Goal: Task Accomplishment & Management: Use online tool/utility

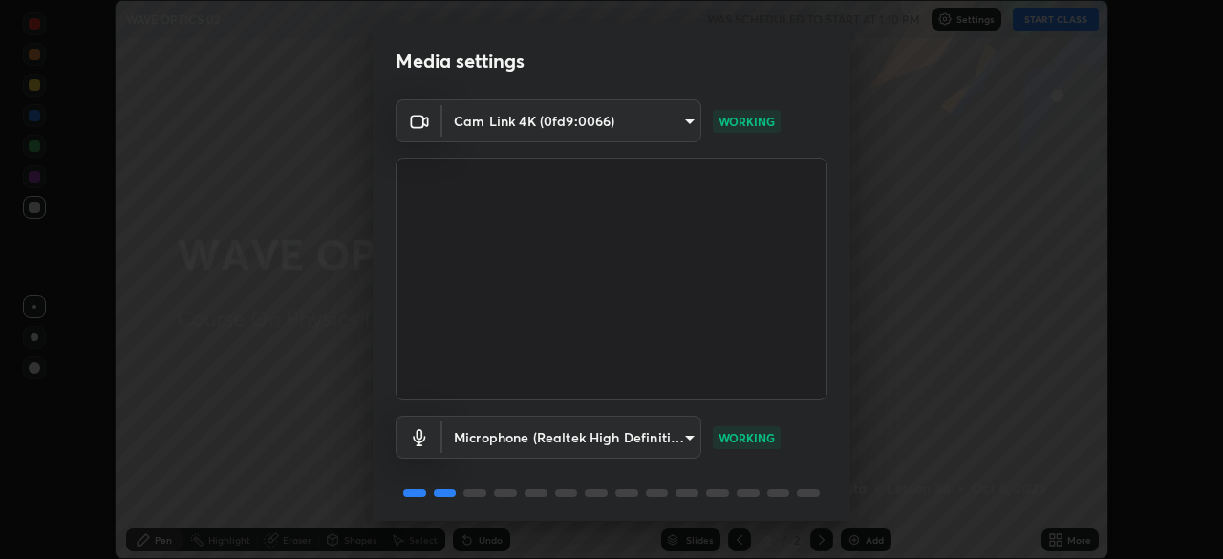
scroll to position [68, 0]
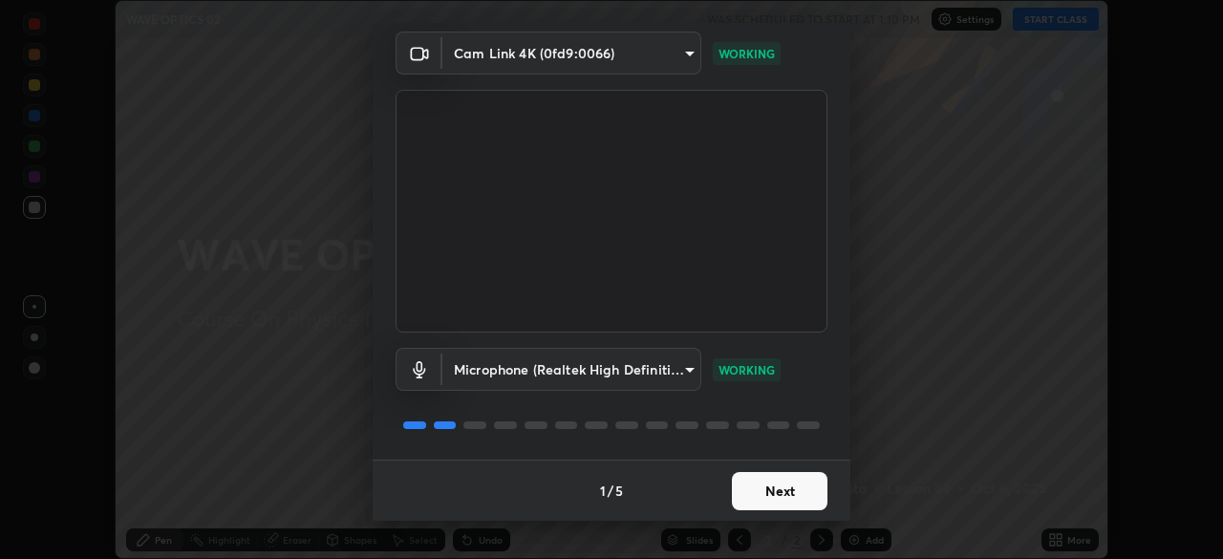
click at [754, 491] on button "Next" at bounding box center [780, 491] width 96 height 38
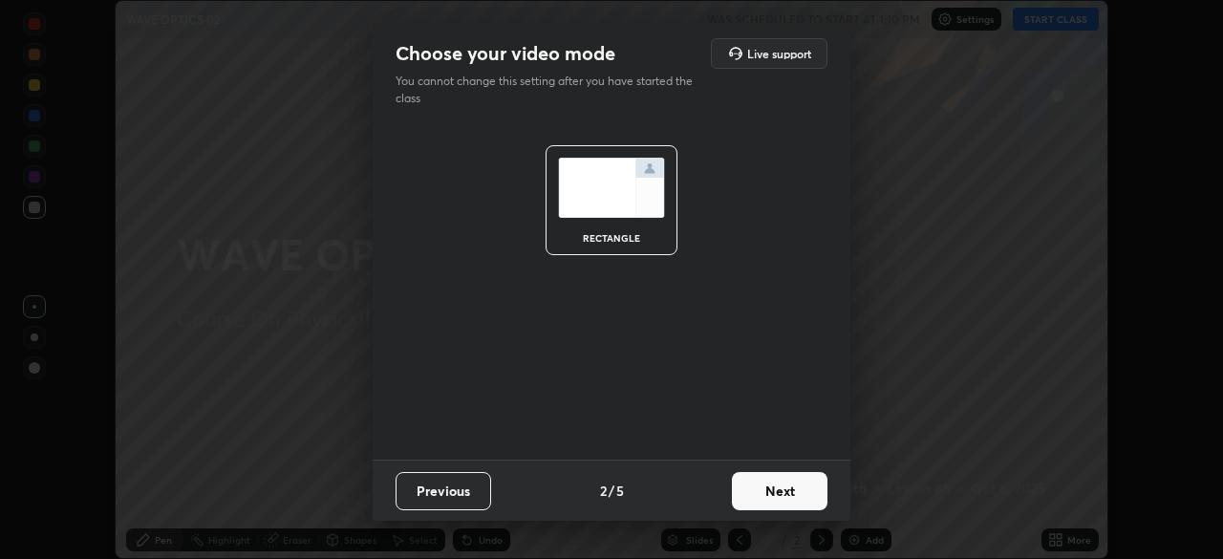
scroll to position [0, 0]
click at [763, 490] on button "Next" at bounding box center [780, 491] width 96 height 38
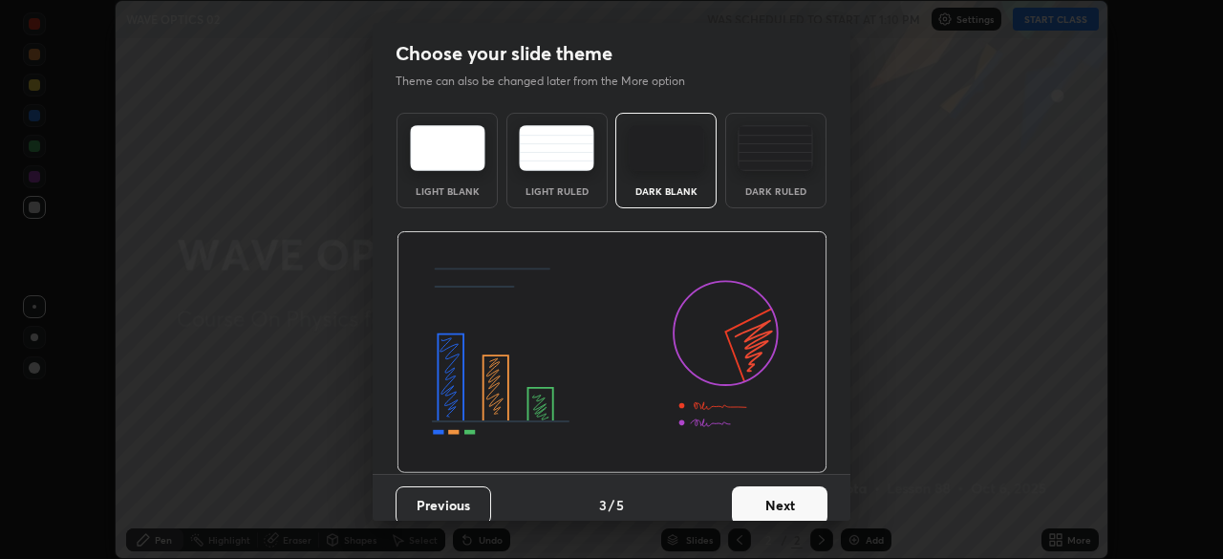
click at [786, 502] on button "Next" at bounding box center [780, 505] width 96 height 38
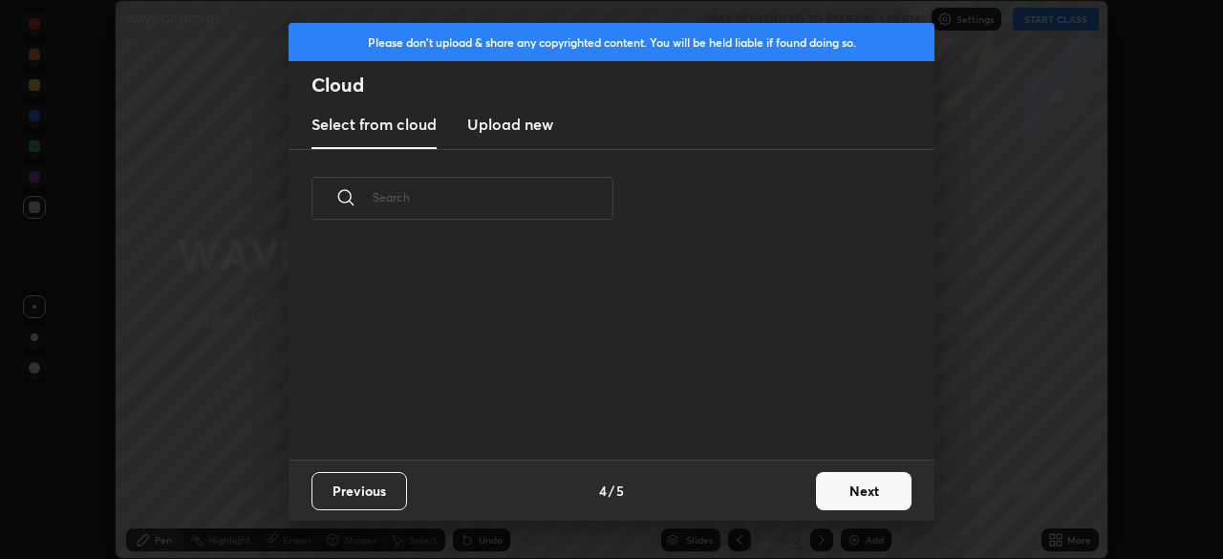
click at [829, 494] on button "Next" at bounding box center [864, 491] width 96 height 38
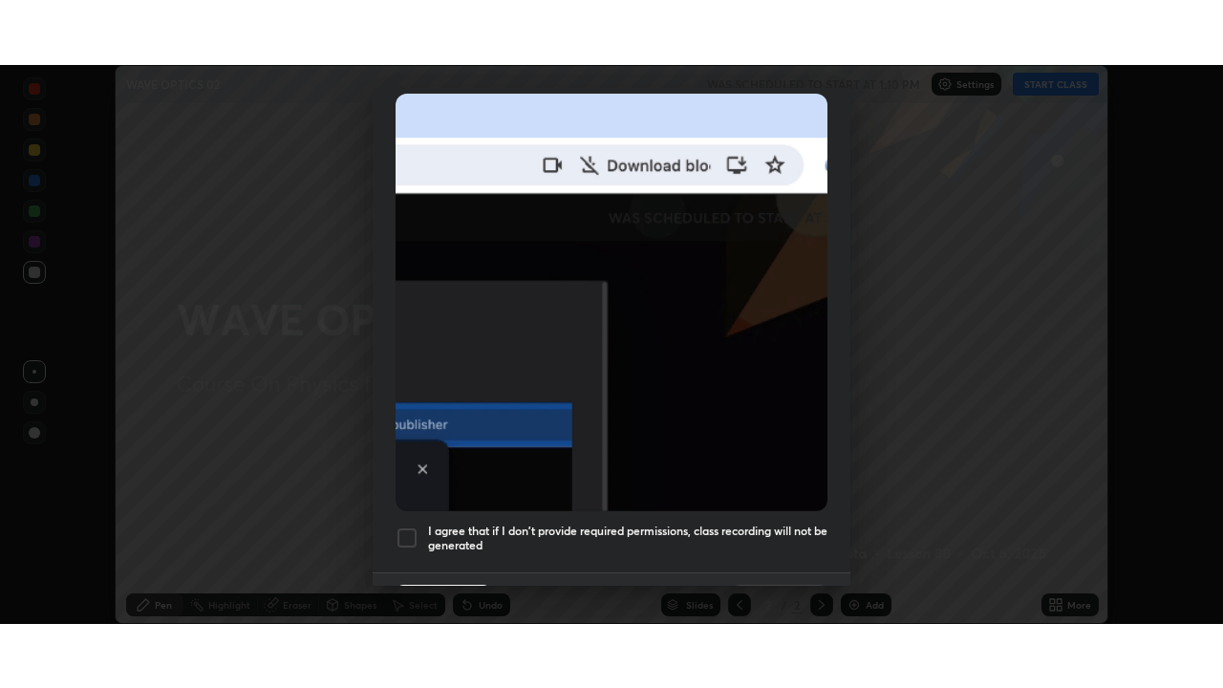
scroll to position [458, 0]
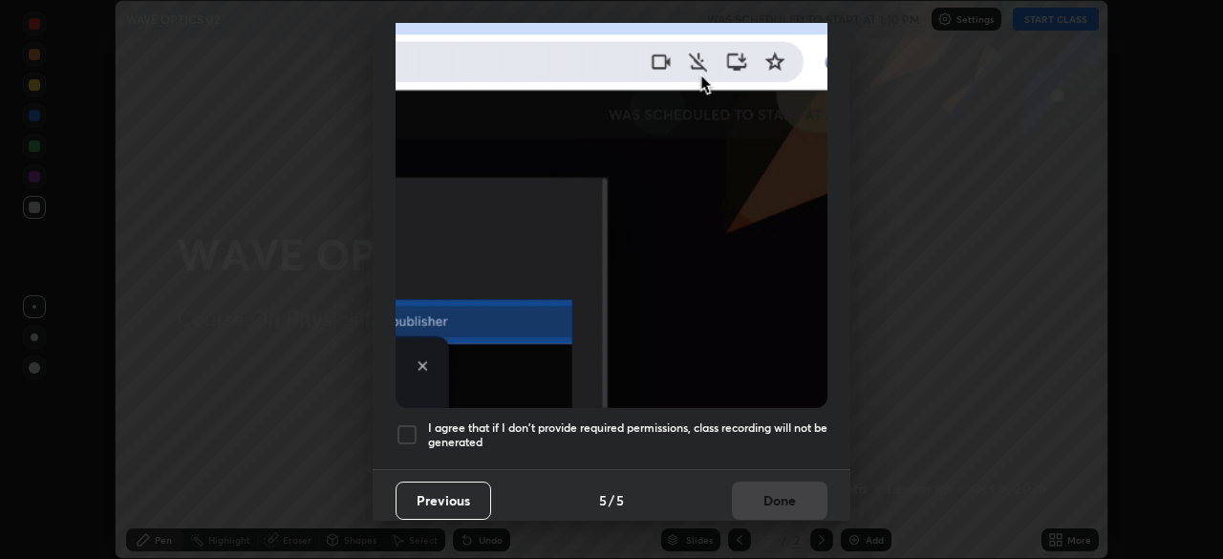
click at [407, 426] on div at bounding box center [406, 434] width 23 height 23
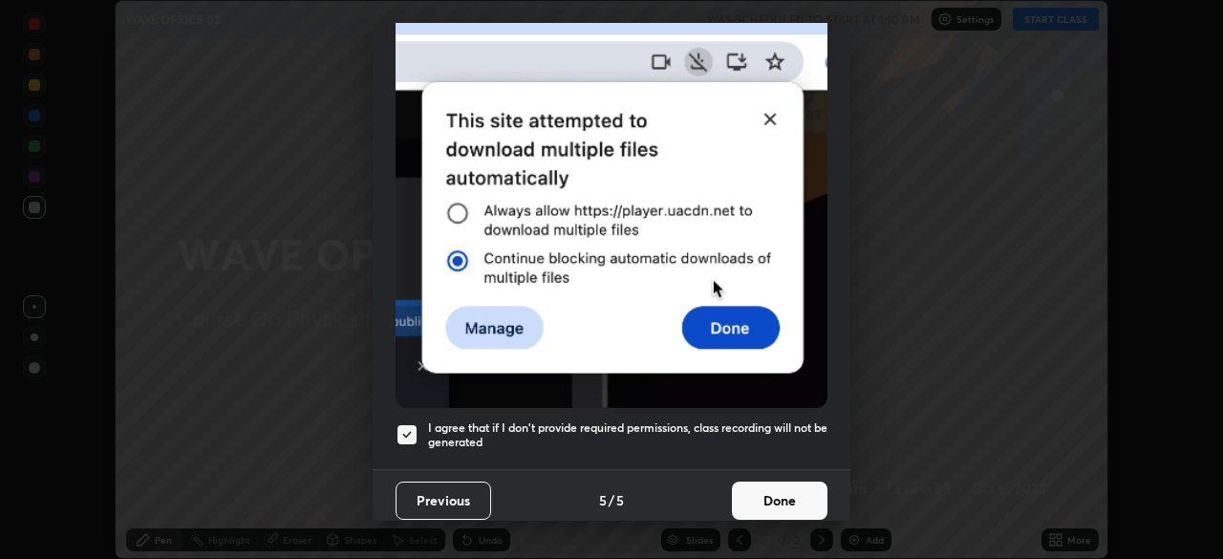
click at [772, 493] on button "Done" at bounding box center [780, 500] width 96 height 38
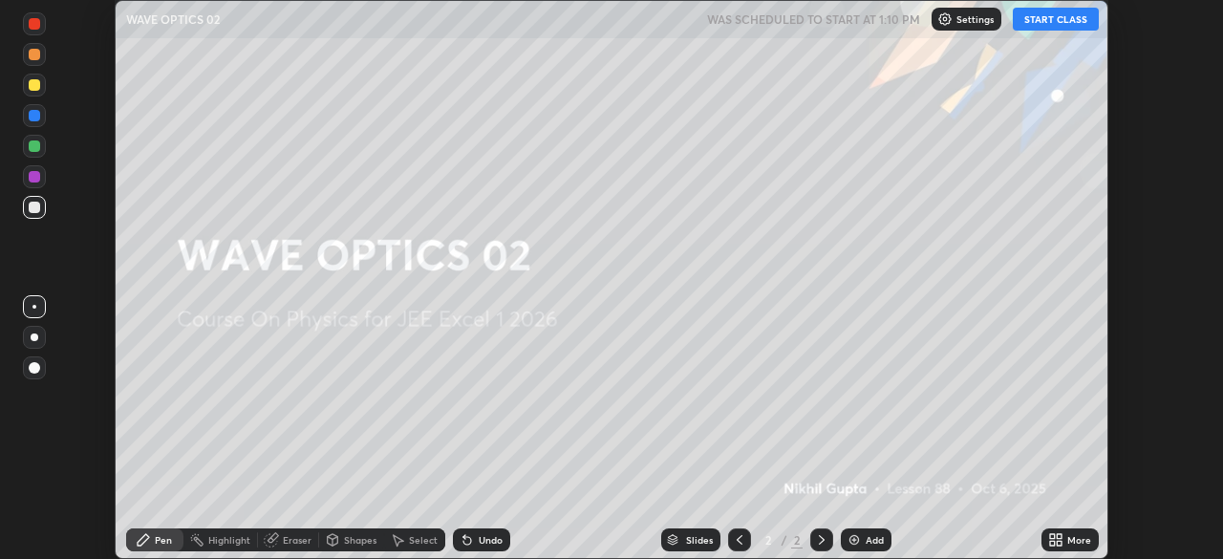
click at [1044, 24] on button "START CLASS" at bounding box center [1055, 19] width 86 height 23
click at [1058, 543] on icon at bounding box center [1058, 543] width 5 height 5
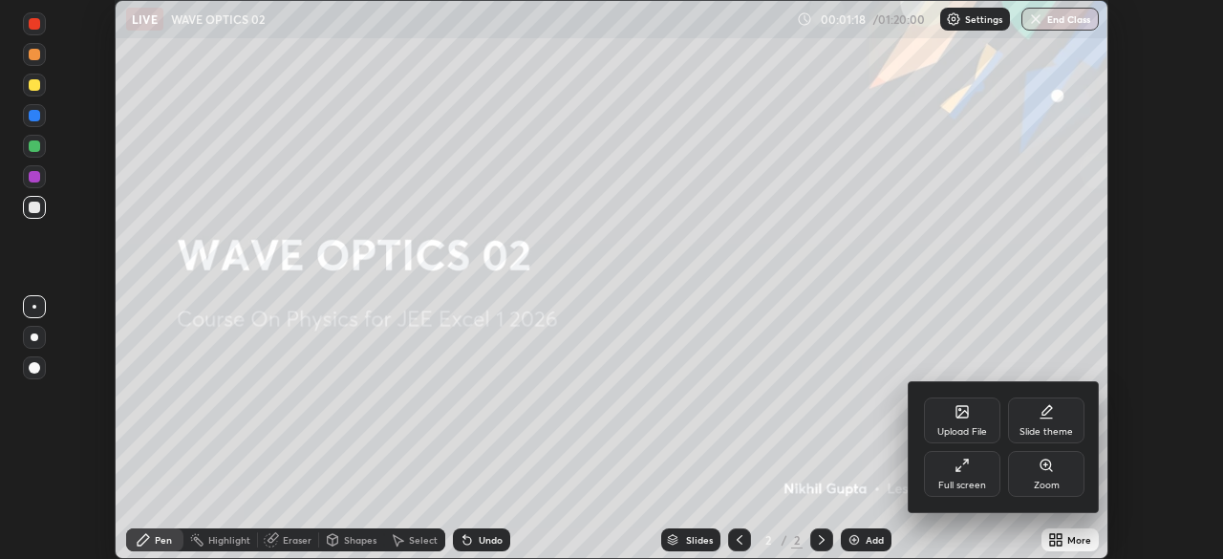
click at [961, 437] on div "Upload File" at bounding box center [962, 432] width 50 height 10
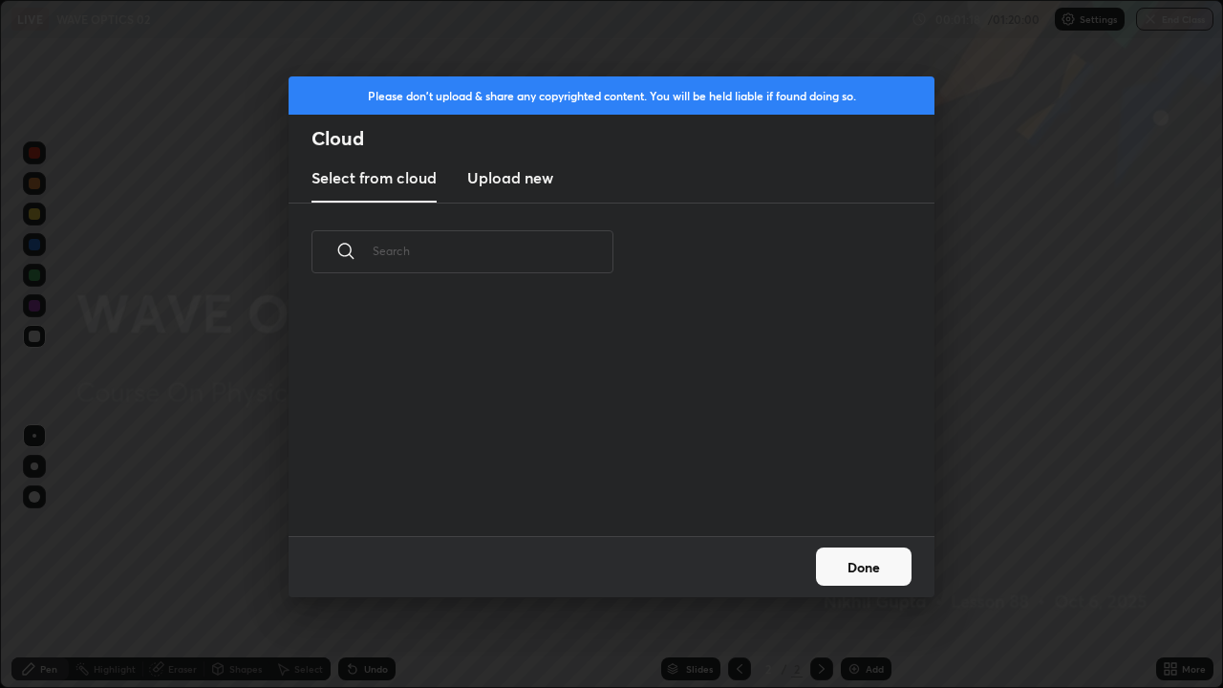
scroll to position [235, 613]
click at [837, 558] on button "Done" at bounding box center [864, 566] width 96 height 38
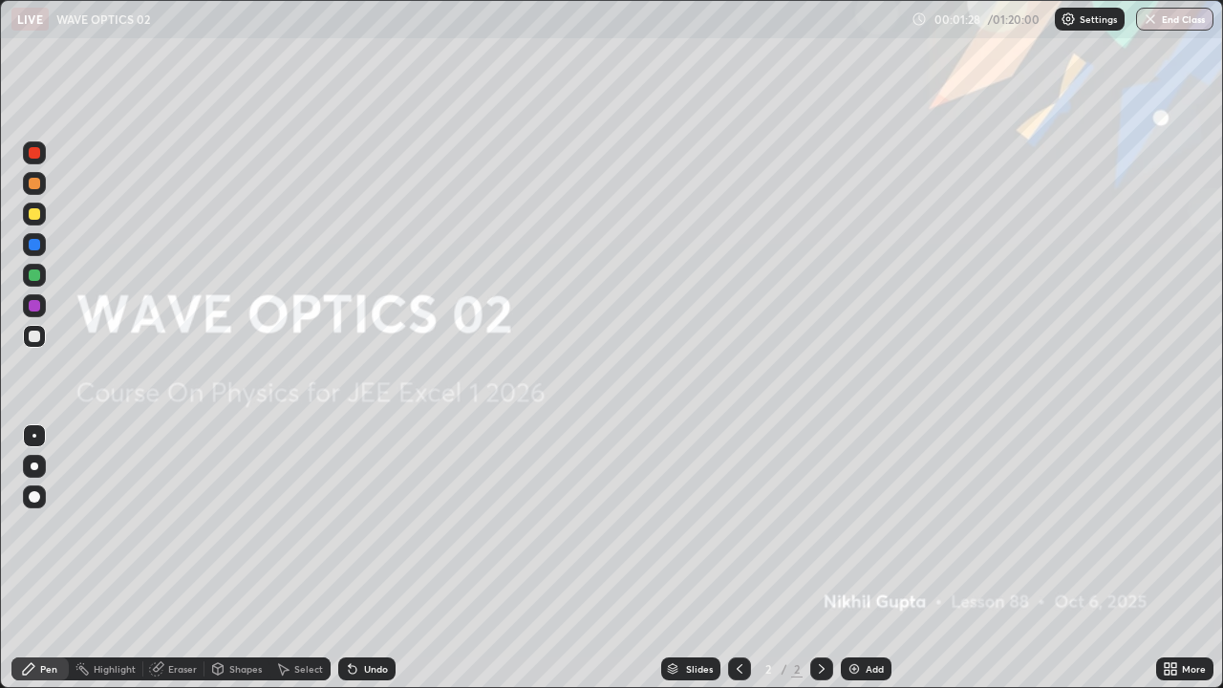
click at [862, 558] on div "Add" at bounding box center [866, 668] width 51 height 23
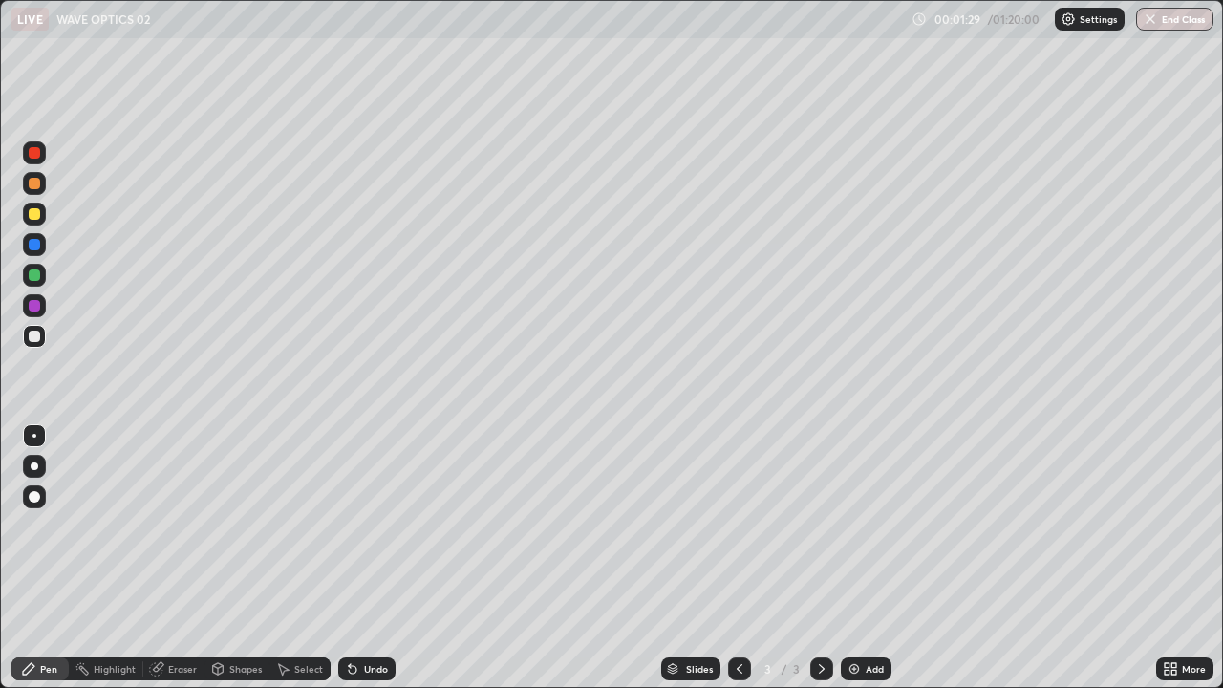
click at [34, 215] on div at bounding box center [34, 213] width 11 height 11
click at [233, 558] on div "Shapes" at bounding box center [245, 669] width 32 height 10
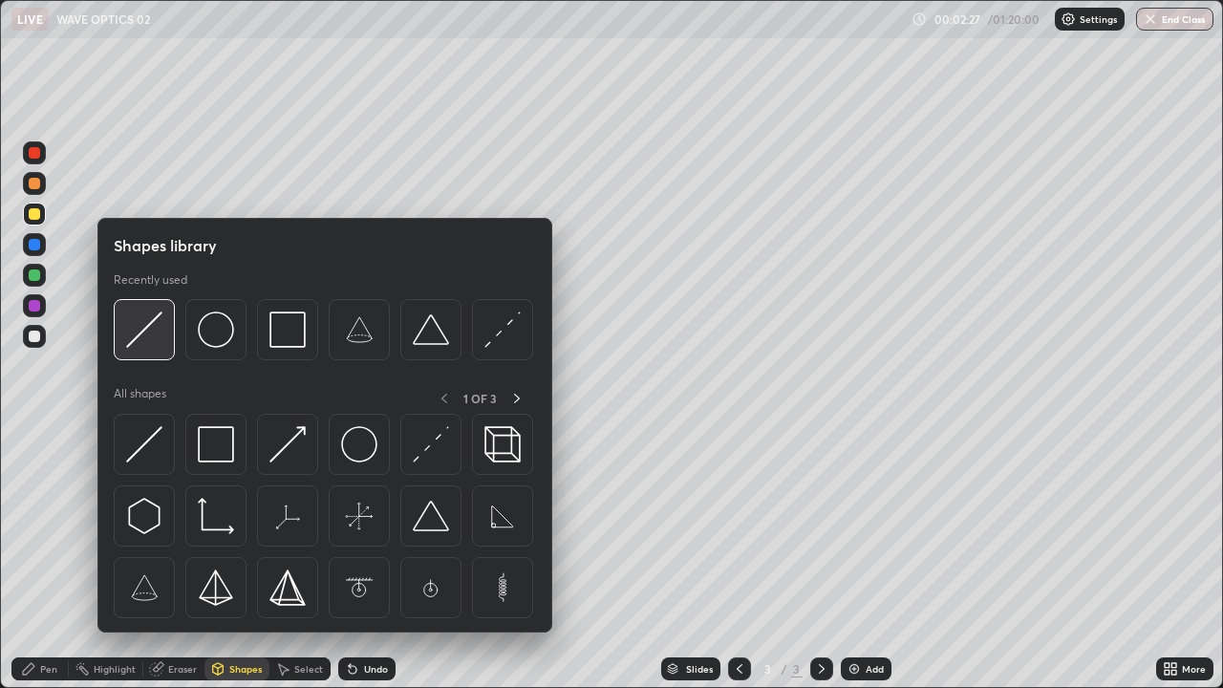
click at [158, 339] on img at bounding box center [144, 329] width 36 height 36
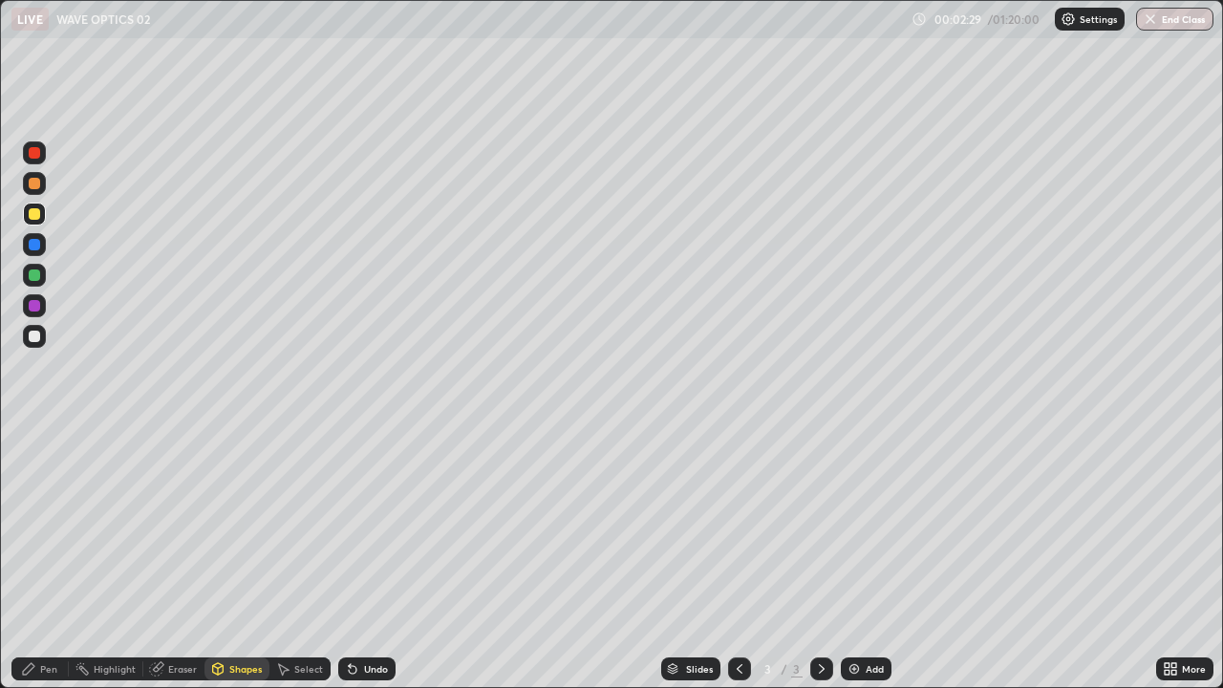
click at [34, 276] on div at bounding box center [34, 274] width 11 height 11
click at [369, 558] on div "Undo" at bounding box center [376, 669] width 24 height 10
click at [872, 558] on div "Add" at bounding box center [866, 668] width 51 height 23
click at [366, 558] on div "Undo" at bounding box center [376, 669] width 24 height 10
click at [372, 558] on div "Undo" at bounding box center [376, 669] width 24 height 10
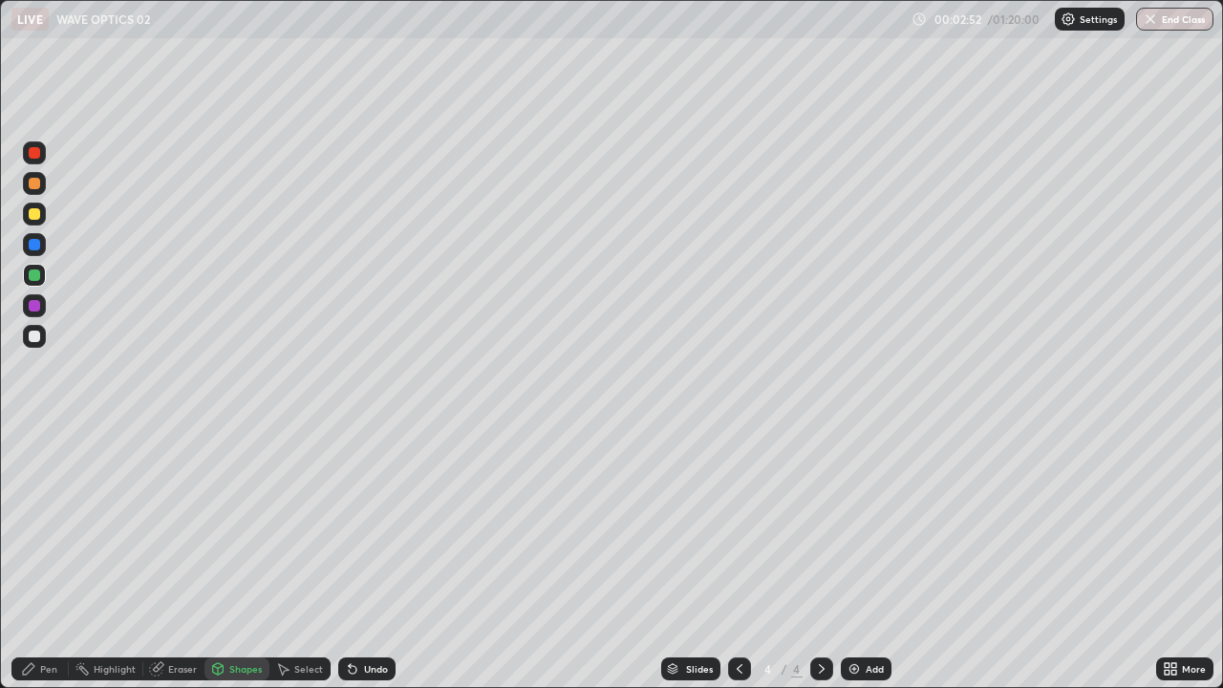
click at [368, 558] on div "Undo" at bounding box center [376, 669] width 24 height 10
click at [373, 558] on div "Undo" at bounding box center [376, 669] width 24 height 10
click at [174, 558] on div "Eraser" at bounding box center [182, 669] width 29 height 10
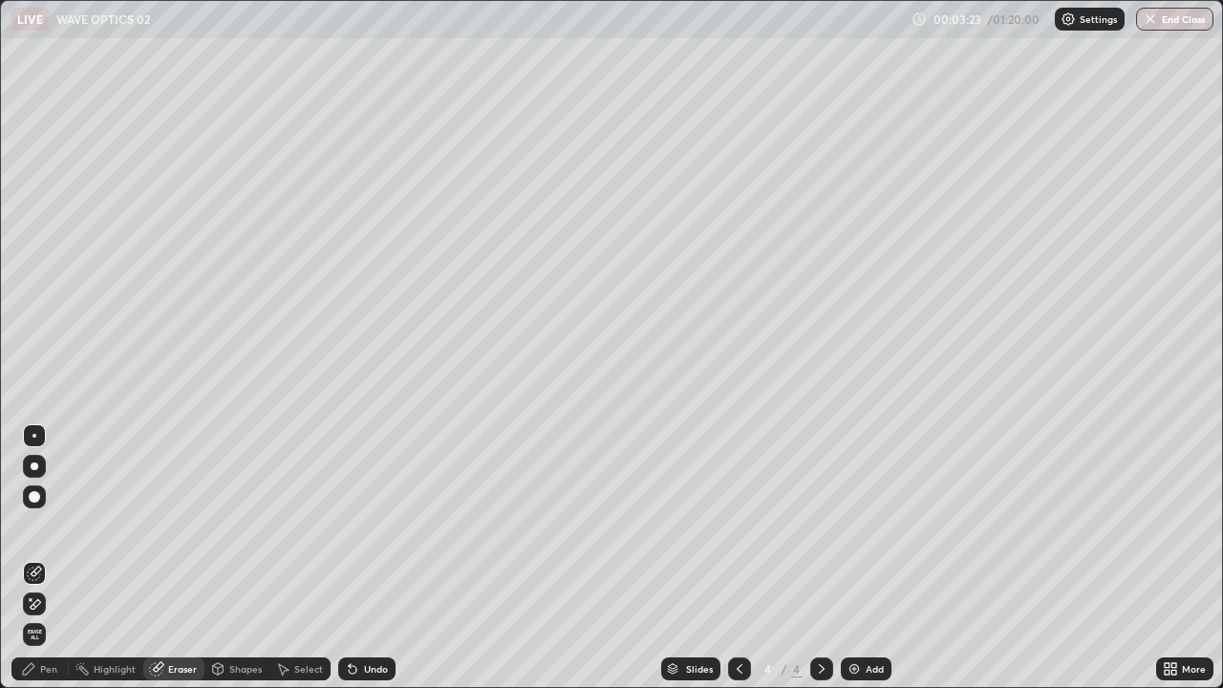
click at [50, 558] on div "Pen" at bounding box center [48, 669] width 17 height 10
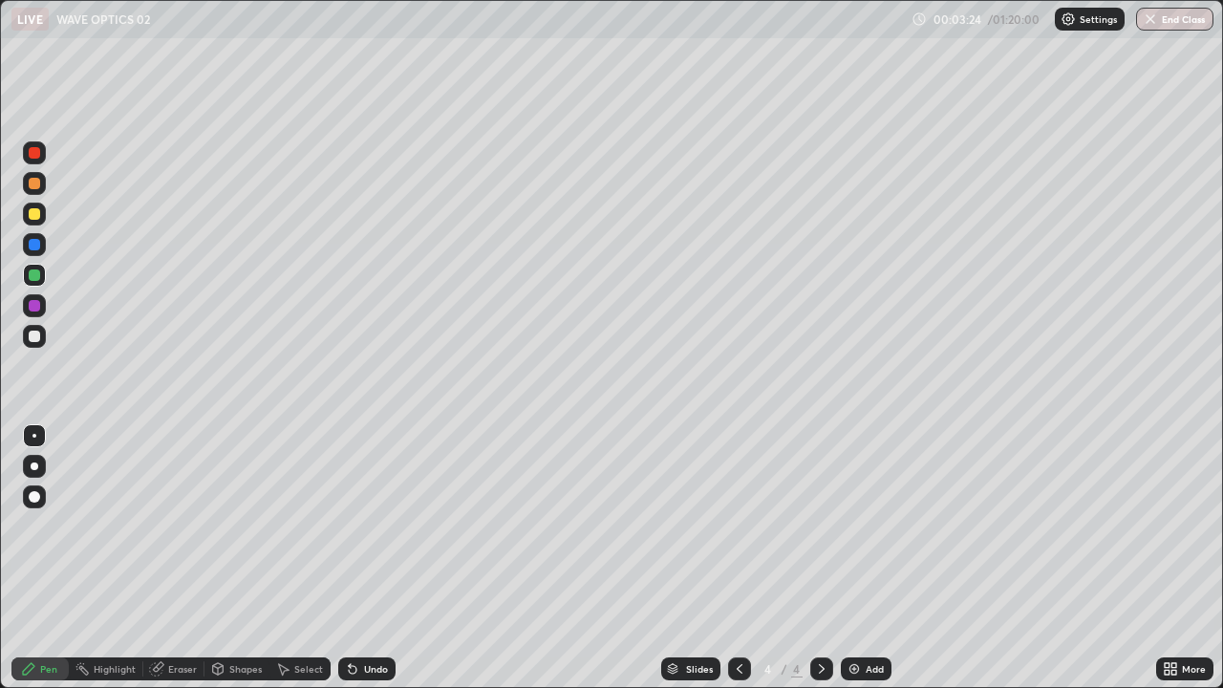
click at [35, 215] on div at bounding box center [34, 213] width 11 height 11
click at [38, 338] on div at bounding box center [34, 335] width 11 height 11
click at [14, 558] on div "Erase all" at bounding box center [34, 343] width 46 height 611
click at [0, 558] on div "Setting up your live class" at bounding box center [611, 344] width 1223 height 688
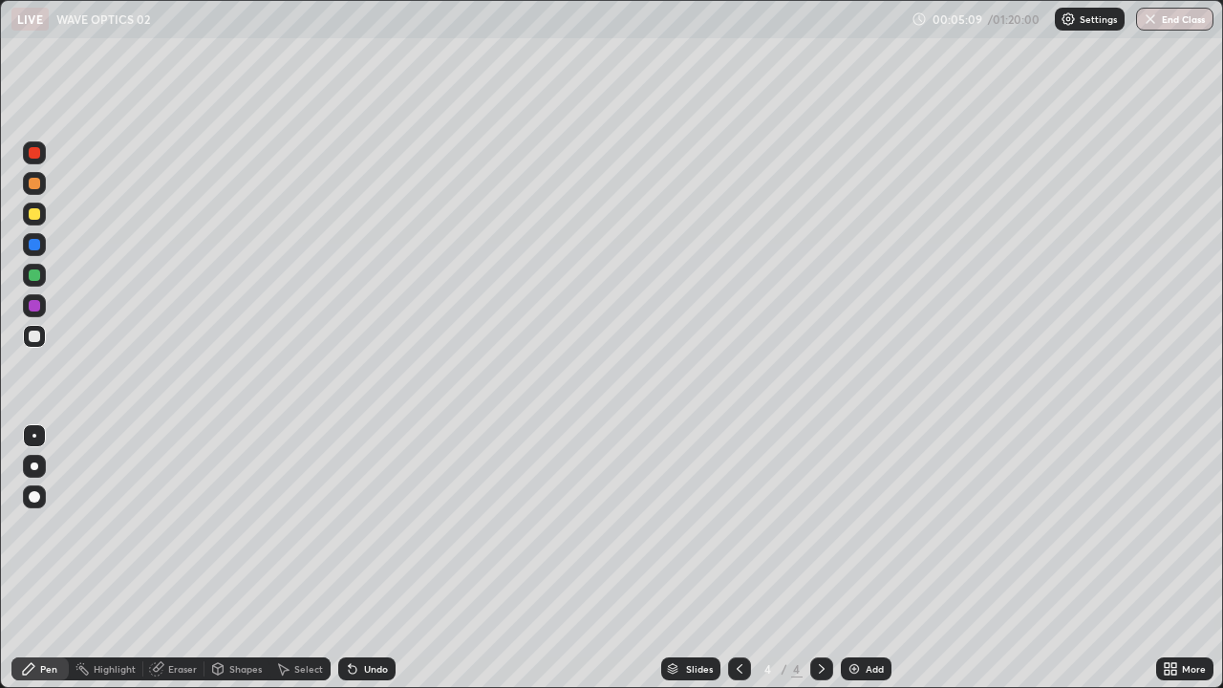
click at [0, 558] on div "Setting up your live class" at bounding box center [611, 344] width 1223 height 688
click at [12, 558] on div "Erase all" at bounding box center [34, 343] width 46 height 611
click at [0, 558] on div "Setting up your live class" at bounding box center [611, 344] width 1223 height 688
click at [240, 558] on div "Shapes" at bounding box center [245, 669] width 32 height 10
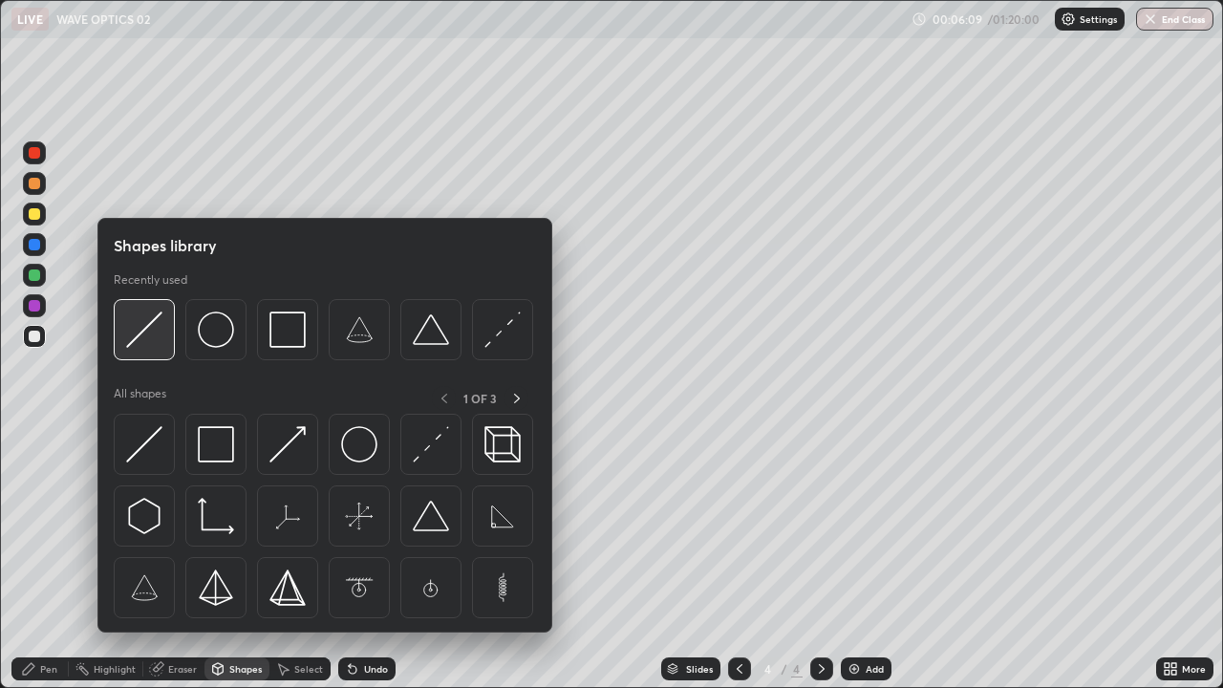
click at [148, 333] on img at bounding box center [144, 329] width 36 height 36
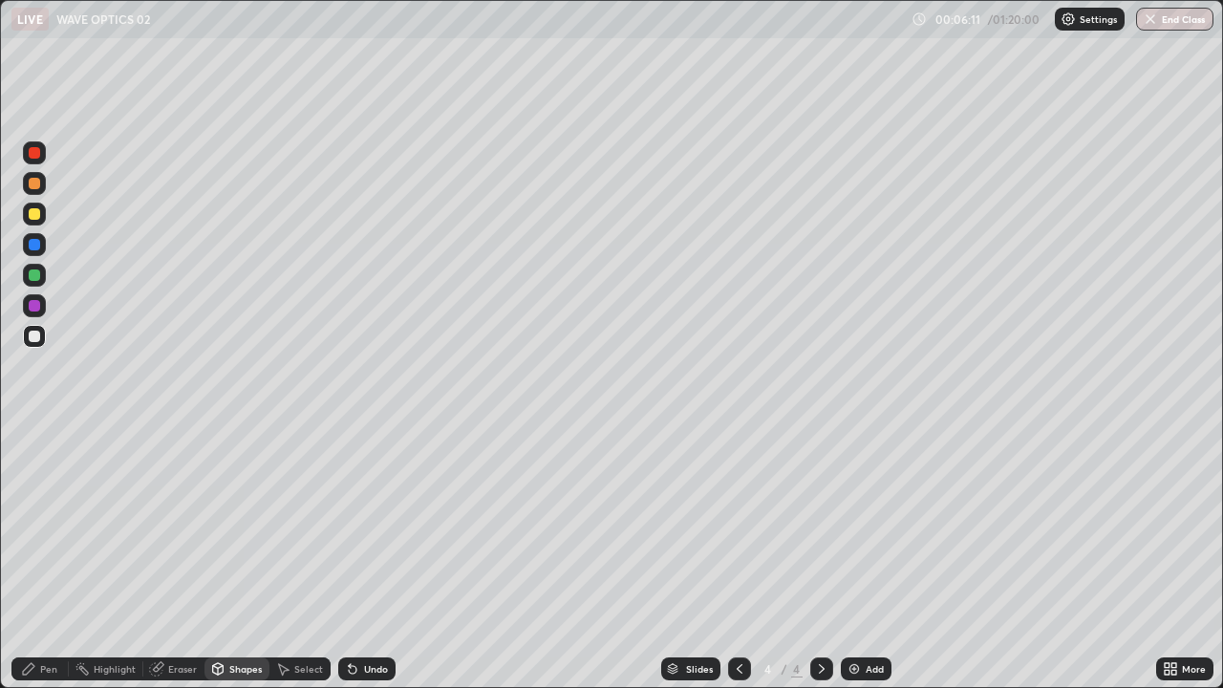
click at [40, 216] on div at bounding box center [34, 213] width 23 height 23
click at [30, 335] on div at bounding box center [34, 335] width 11 height 11
click at [371, 558] on div "Undo" at bounding box center [376, 669] width 24 height 10
click at [43, 558] on div "Pen" at bounding box center [48, 669] width 17 height 10
click at [298, 558] on div "Select" at bounding box center [308, 669] width 29 height 10
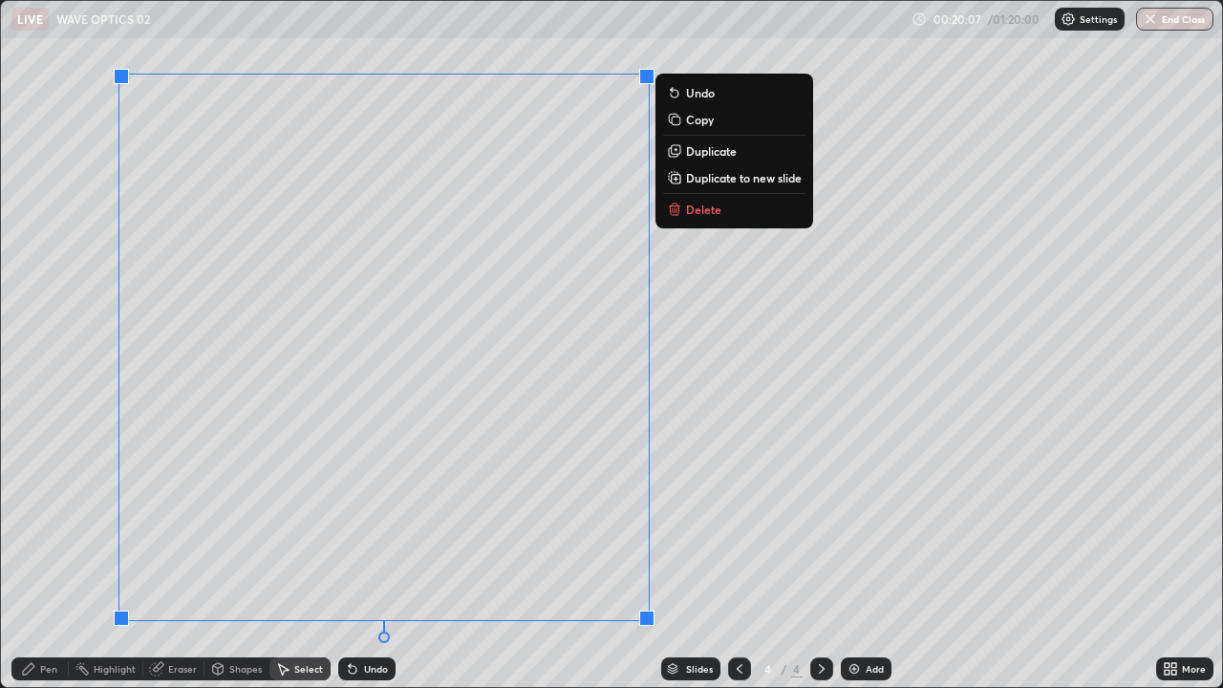
click at [745, 179] on p "Duplicate to new slide" at bounding box center [744, 177] width 116 height 15
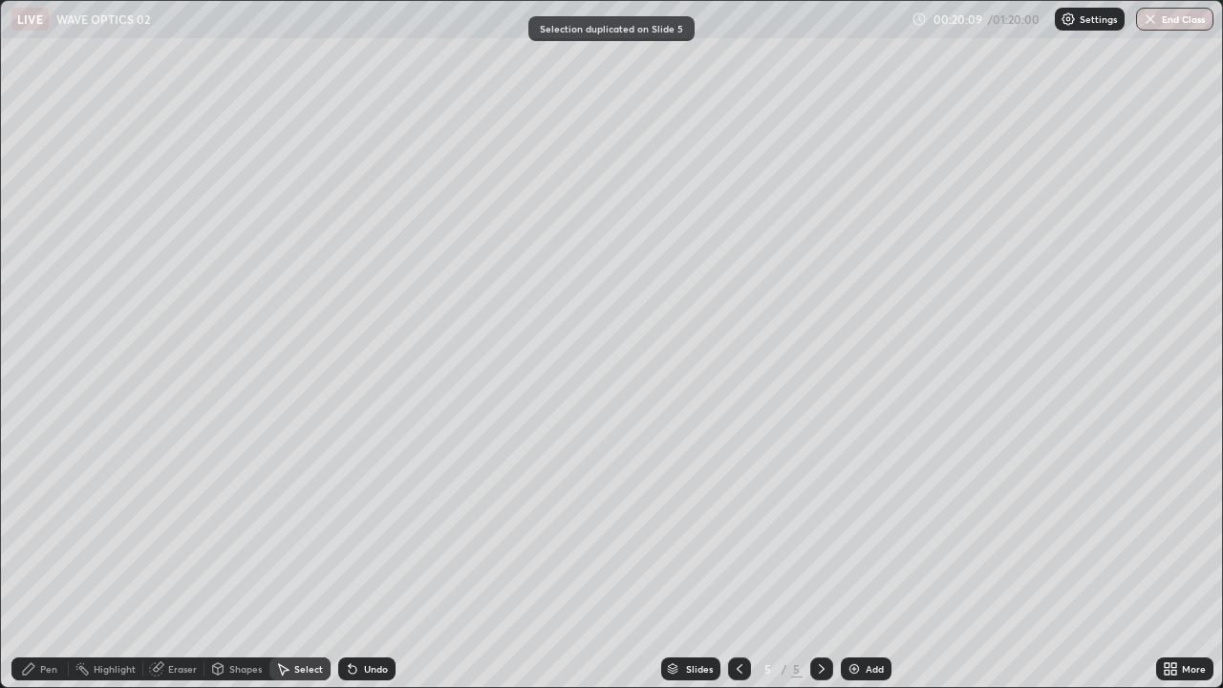
click at [729, 558] on div at bounding box center [739, 668] width 23 height 23
click at [46, 558] on div "Pen" at bounding box center [39, 668] width 57 height 23
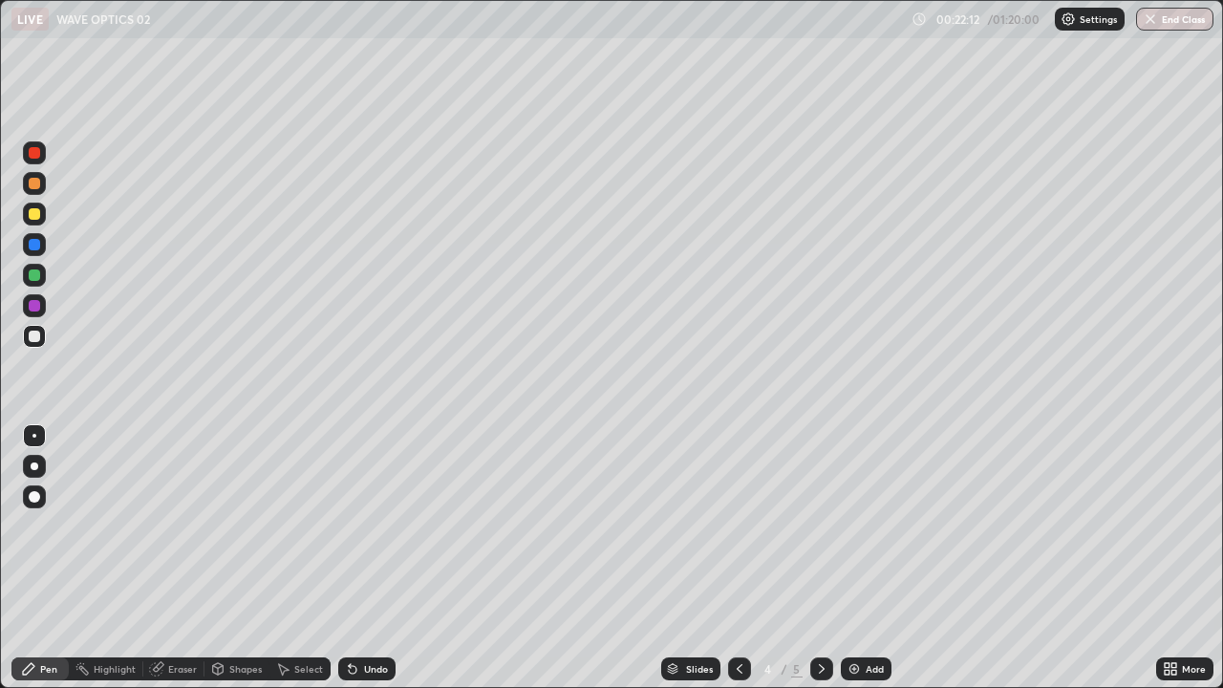
click at [370, 558] on div "Undo" at bounding box center [376, 669] width 24 height 10
click at [368, 558] on div "Undo" at bounding box center [366, 668] width 57 height 23
click at [370, 558] on div "Undo" at bounding box center [366, 668] width 57 height 23
click at [373, 558] on div "Undo" at bounding box center [366, 668] width 57 height 23
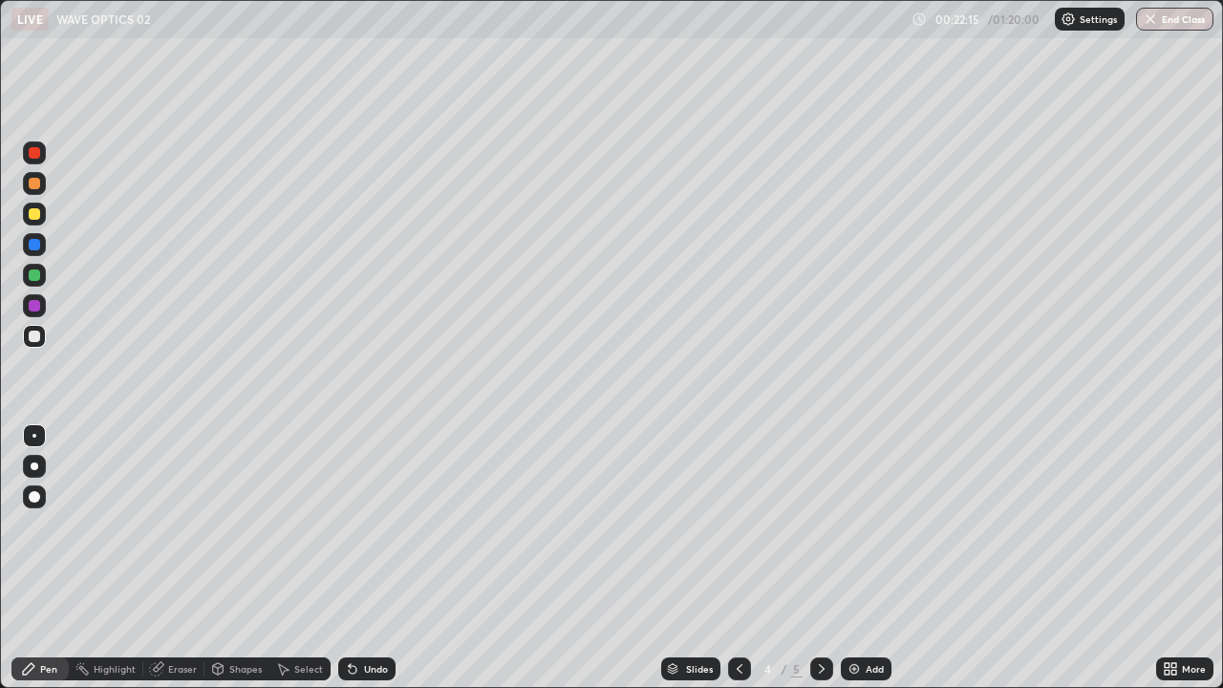
click at [370, 558] on div "Undo" at bounding box center [376, 669] width 24 height 10
click at [32, 183] on div at bounding box center [34, 183] width 11 height 11
click at [819, 558] on icon at bounding box center [821, 668] width 15 height 15
click at [369, 558] on div "Undo" at bounding box center [376, 669] width 24 height 10
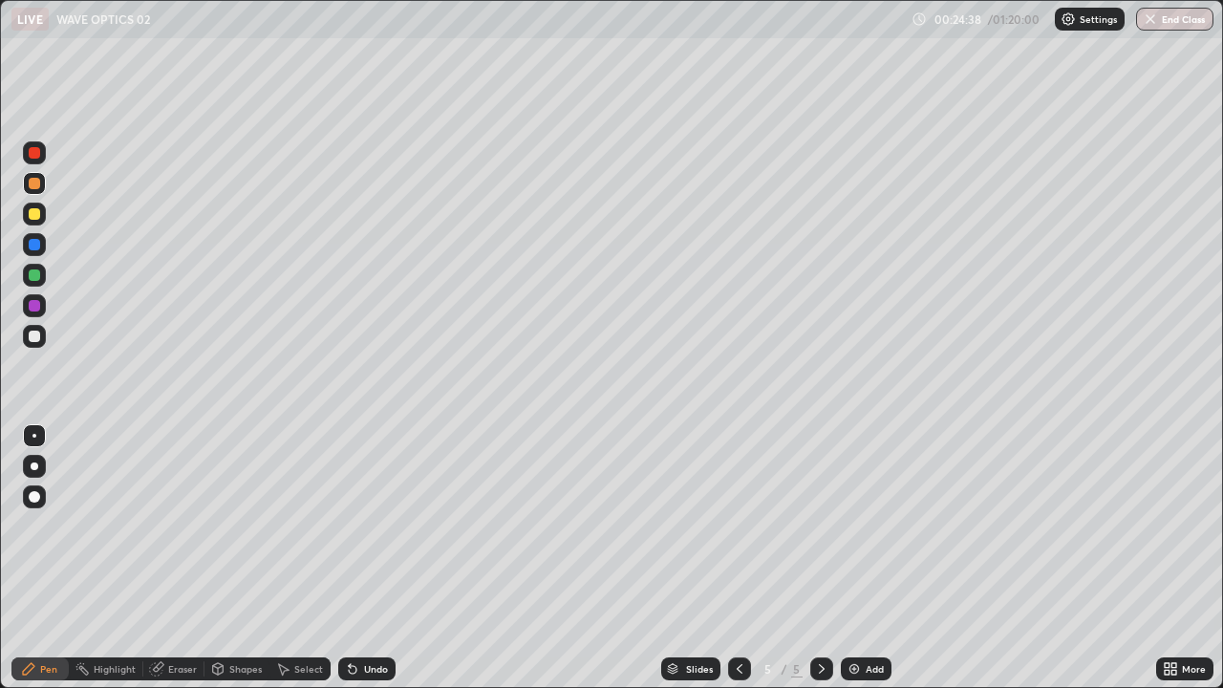
click at [33, 338] on div at bounding box center [34, 335] width 11 height 11
click at [304, 558] on div "Select" at bounding box center [308, 669] width 29 height 10
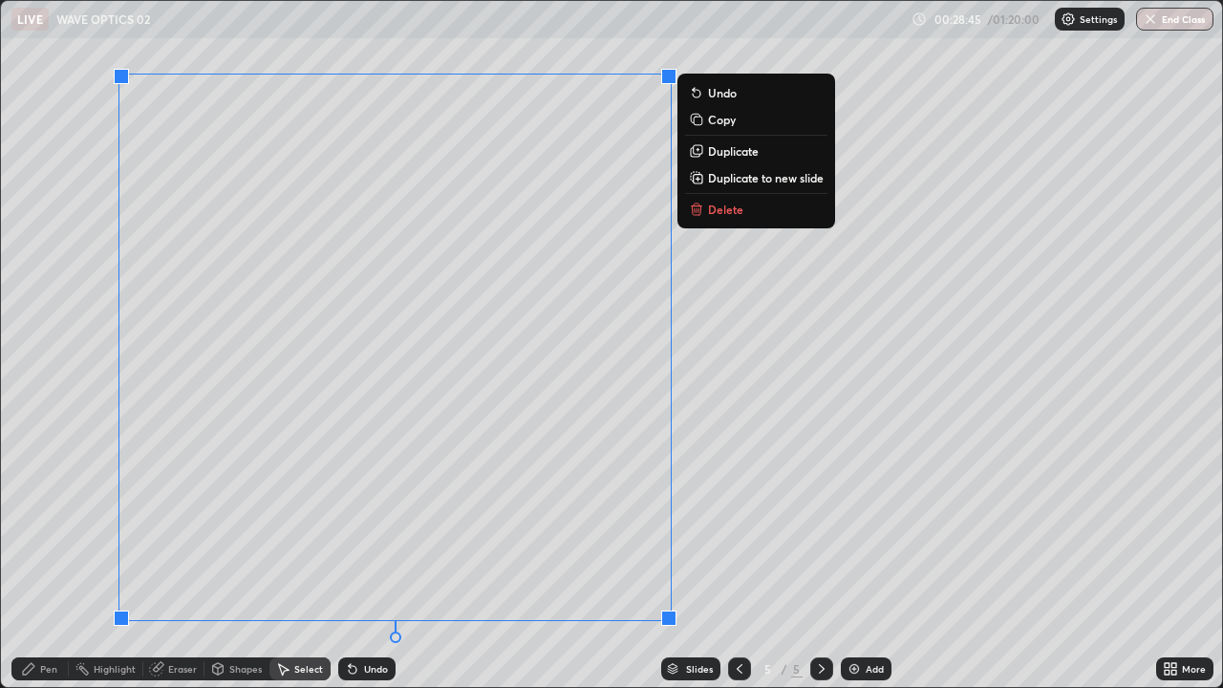
click at [711, 122] on p "Copy" at bounding box center [722, 119] width 28 height 15
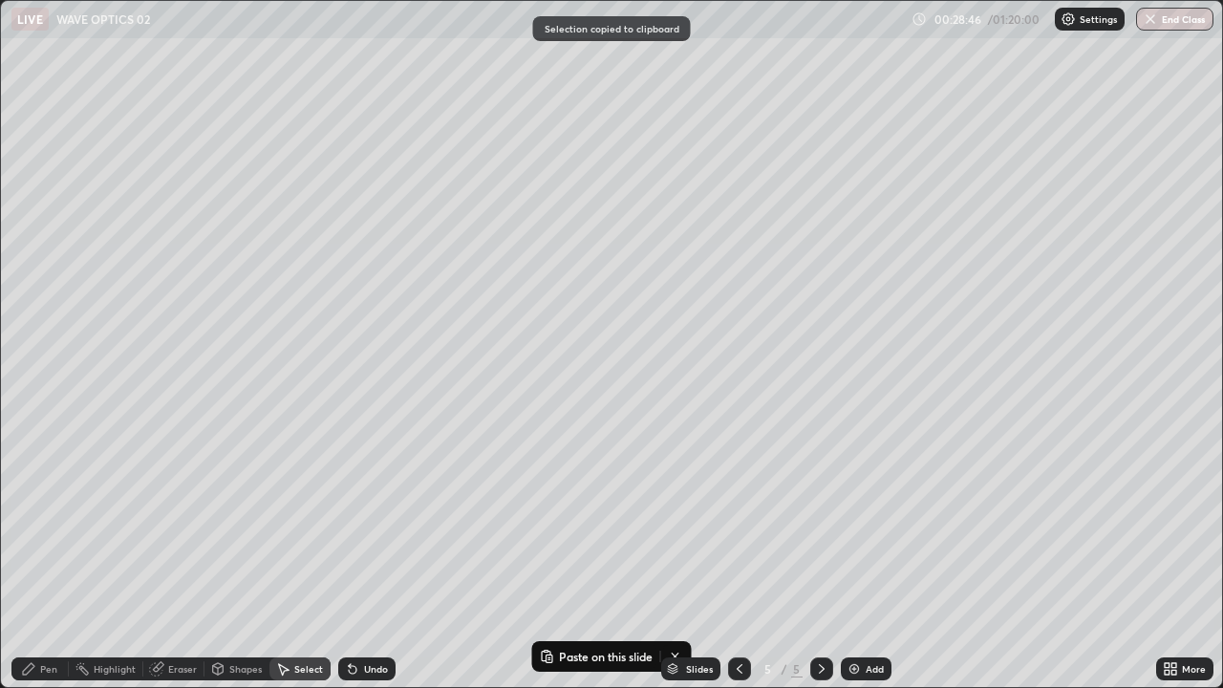
click at [698, 552] on div "0 ° Undo Copy Paste here Duplicate Duplicate to new slide Delete" at bounding box center [611, 344] width 1221 height 686
click at [860, 558] on div "Add" at bounding box center [866, 668] width 51 height 23
click at [867, 558] on div "Add" at bounding box center [874, 669] width 18 height 10
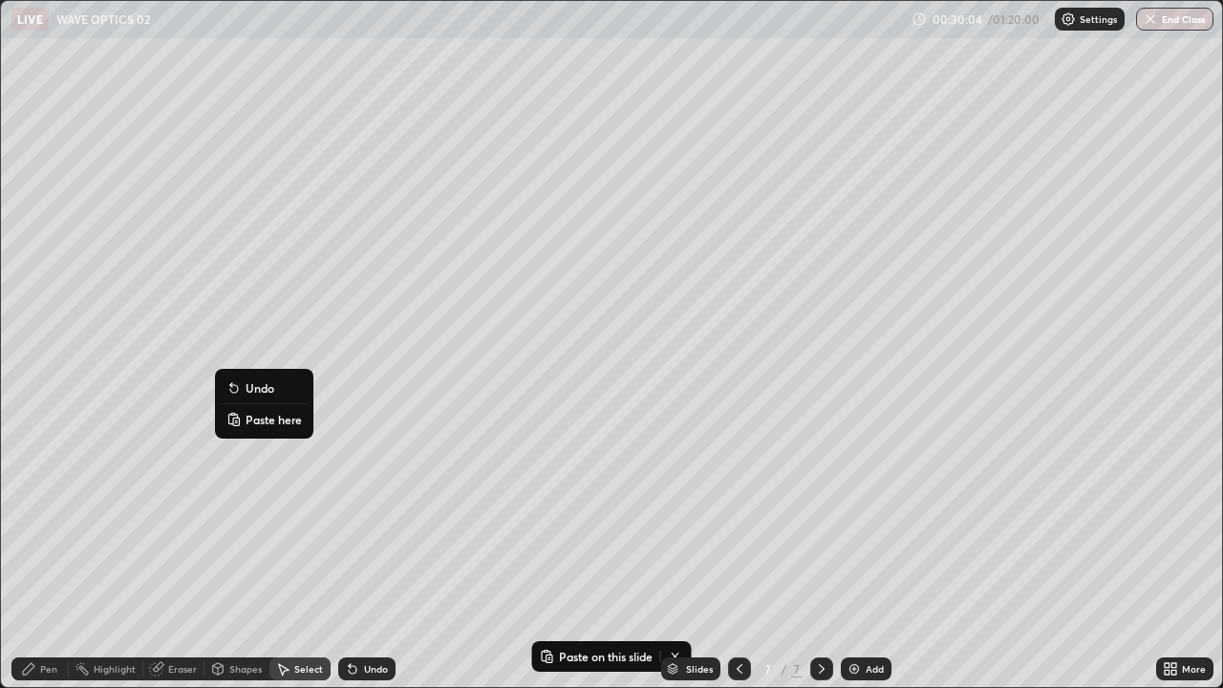
click at [266, 419] on p "Paste here" at bounding box center [273, 419] width 56 height 15
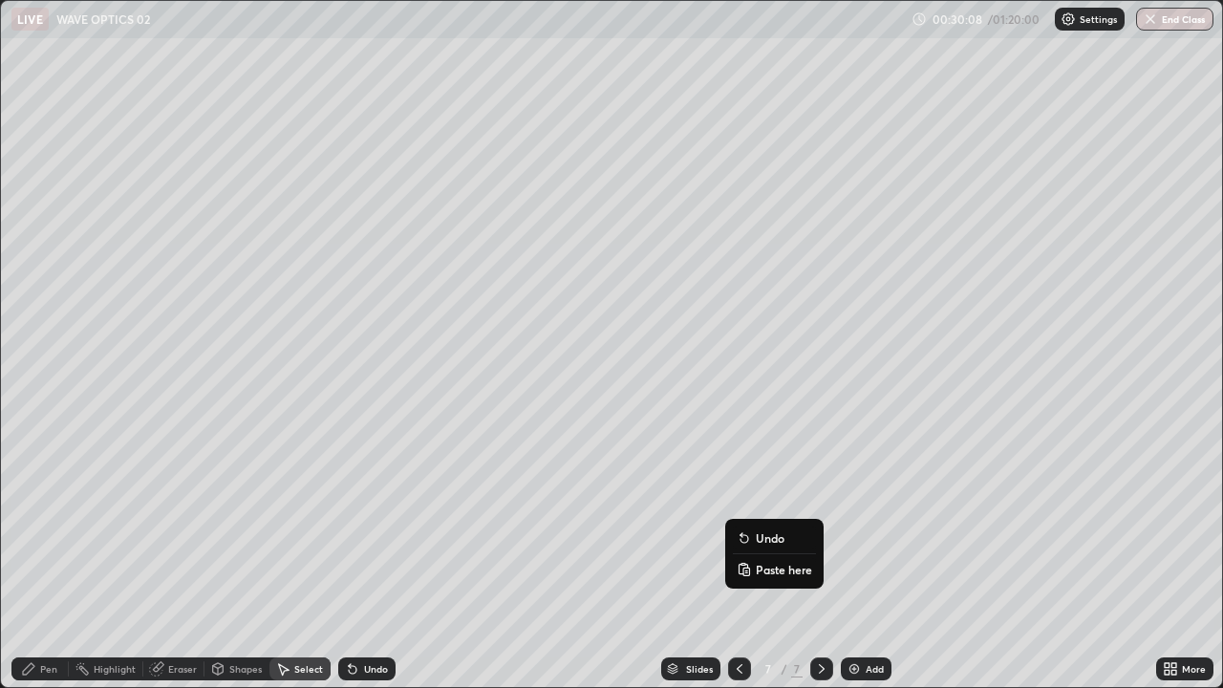
click at [739, 558] on icon at bounding box center [739, 668] width 15 height 15
click at [49, 558] on div "Pen" at bounding box center [48, 669] width 17 height 10
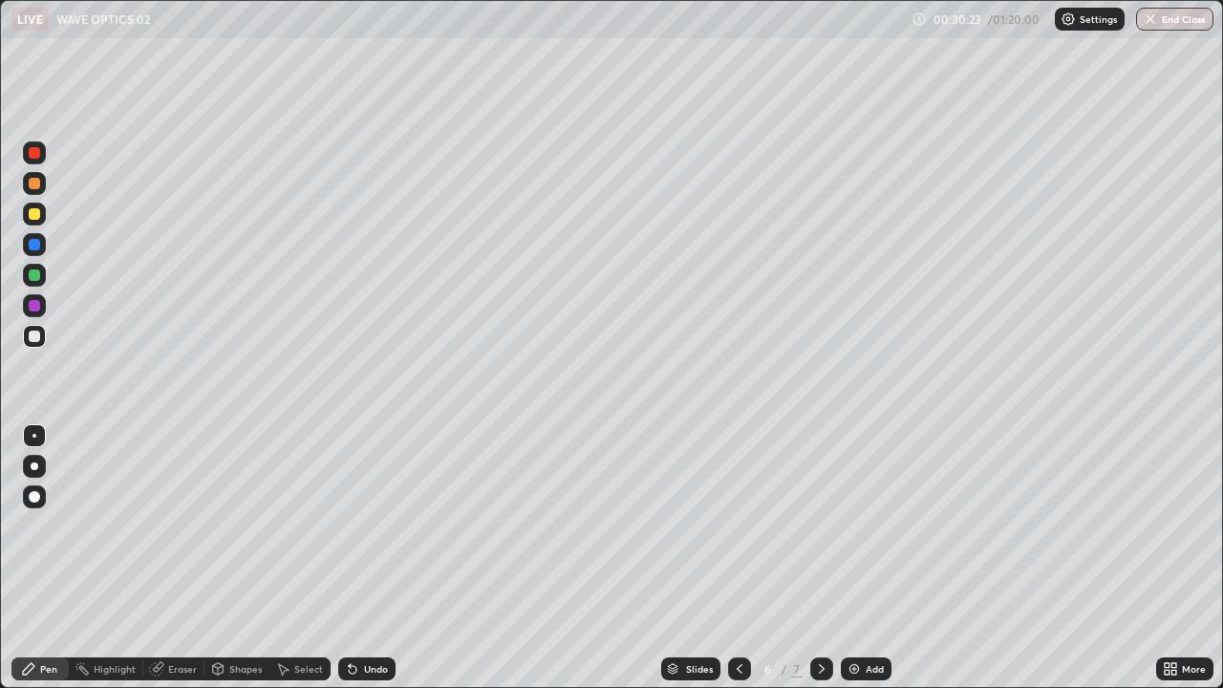
click at [732, 558] on div at bounding box center [739, 668] width 23 height 23
click at [820, 558] on icon at bounding box center [821, 668] width 15 height 15
click at [737, 558] on icon at bounding box center [739, 668] width 15 height 15
click at [811, 558] on div at bounding box center [821, 668] width 23 height 23
click at [818, 558] on icon at bounding box center [821, 668] width 15 height 15
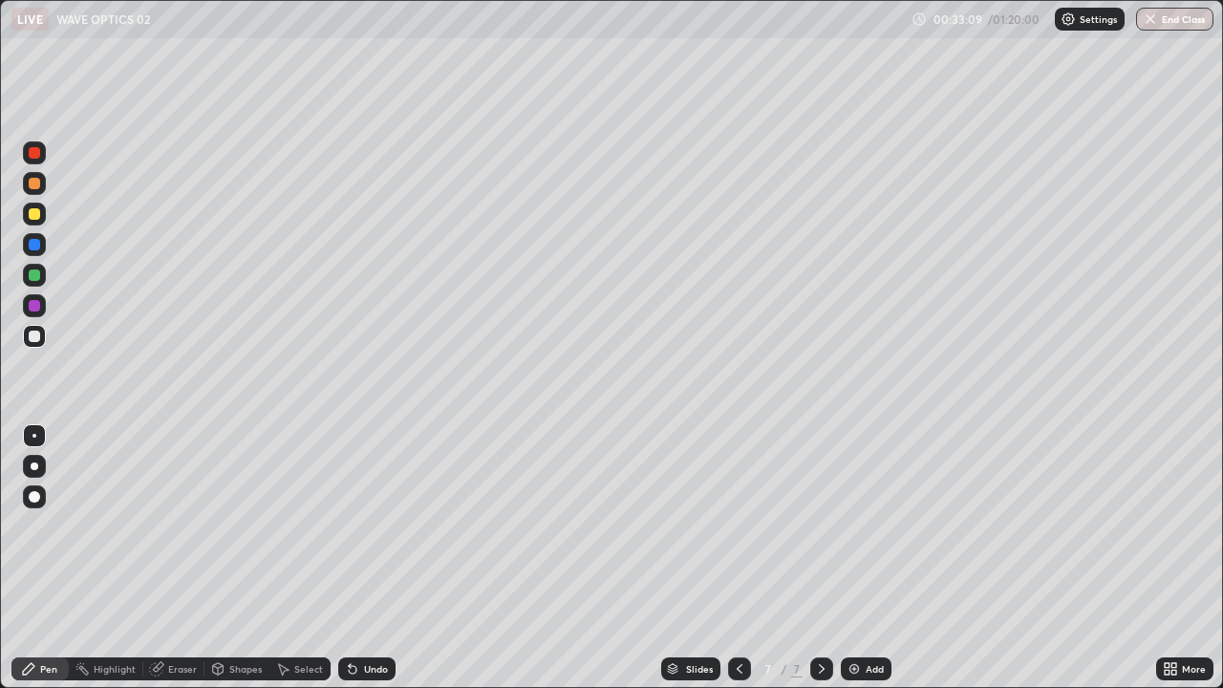
click at [732, 558] on icon at bounding box center [739, 668] width 15 height 15
click at [373, 558] on div "Undo" at bounding box center [376, 669] width 24 height 10
click at [822, 558] on icon at bounding box center [821, 668] width 15 height 15
click at [242, 558] on div "Shapes" at bounding box center [245, 669] width 32 height 10
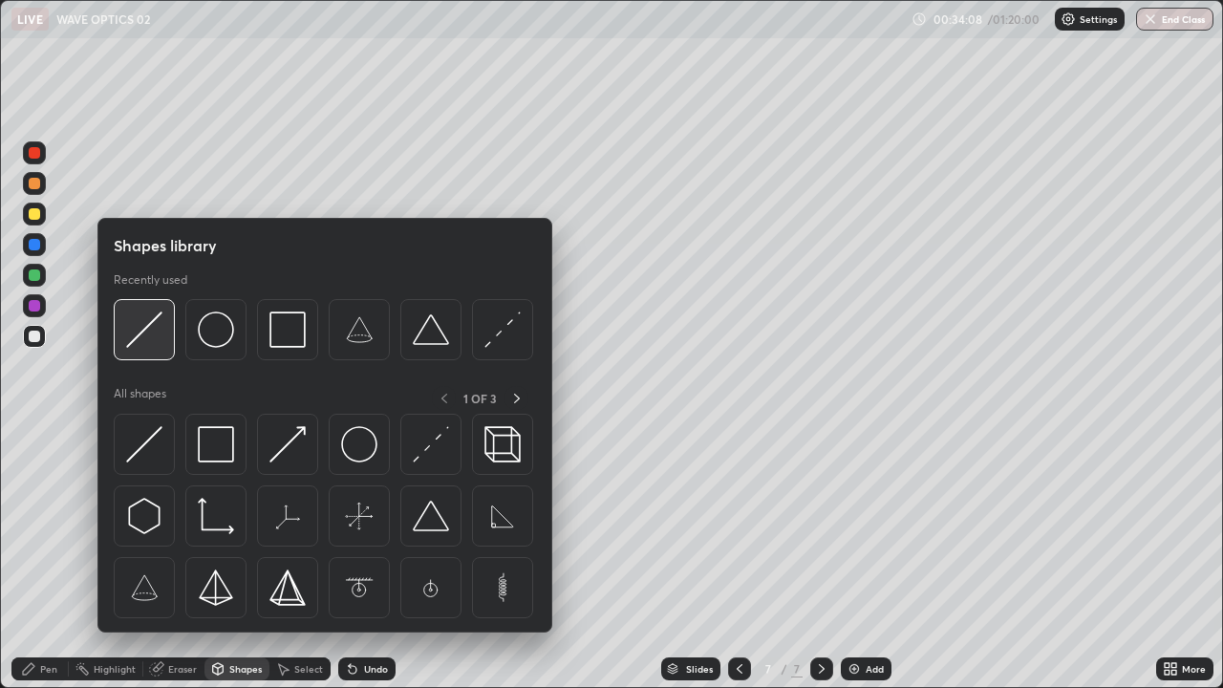
click at [159, 337] on img at bounding box center [144, 329] width 36 height 36
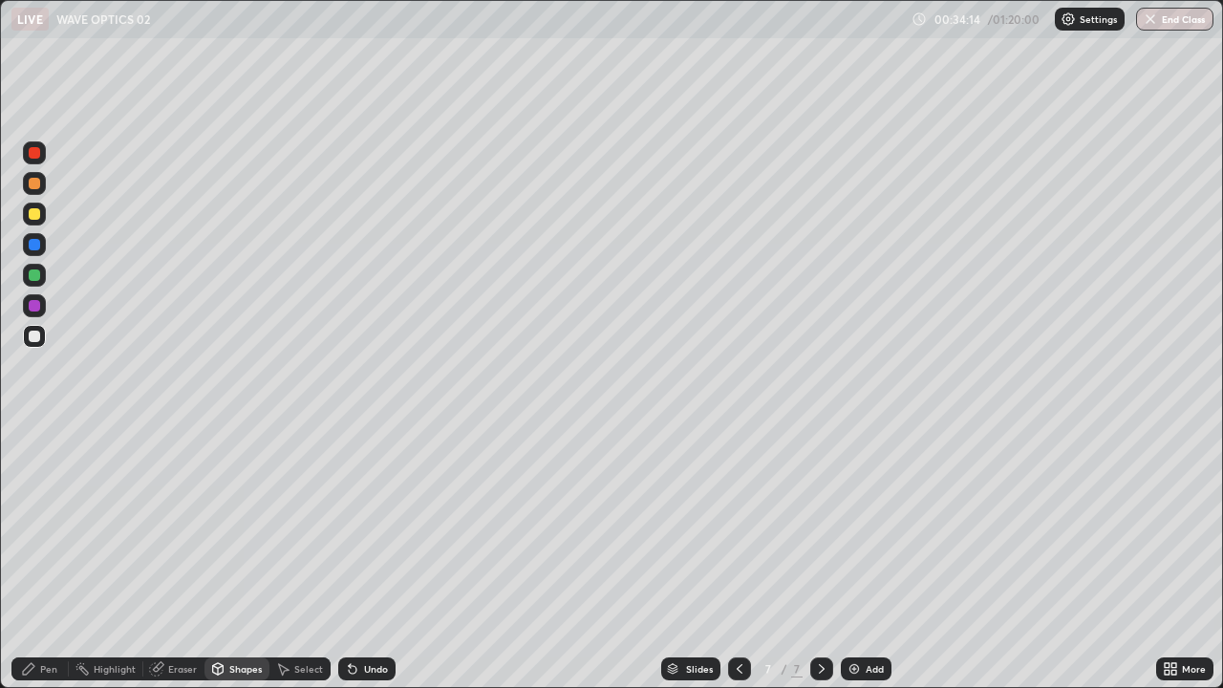
click at [38, 558] on div "Pen" at bounding box center [39, 668] width 57 height 23
click at [867, 558] on div "Add" at bounding box center [874, 669] width 18 height 10
click at [868, 558] on div "Add" at bounding box center [874, 669] width 18 height 10
click at [876, 558] on div "Add" at bounding box center [866, 668] width 51 height 23
click at [32, 216] on div at bounding box center [34, 213] width 11 height 11
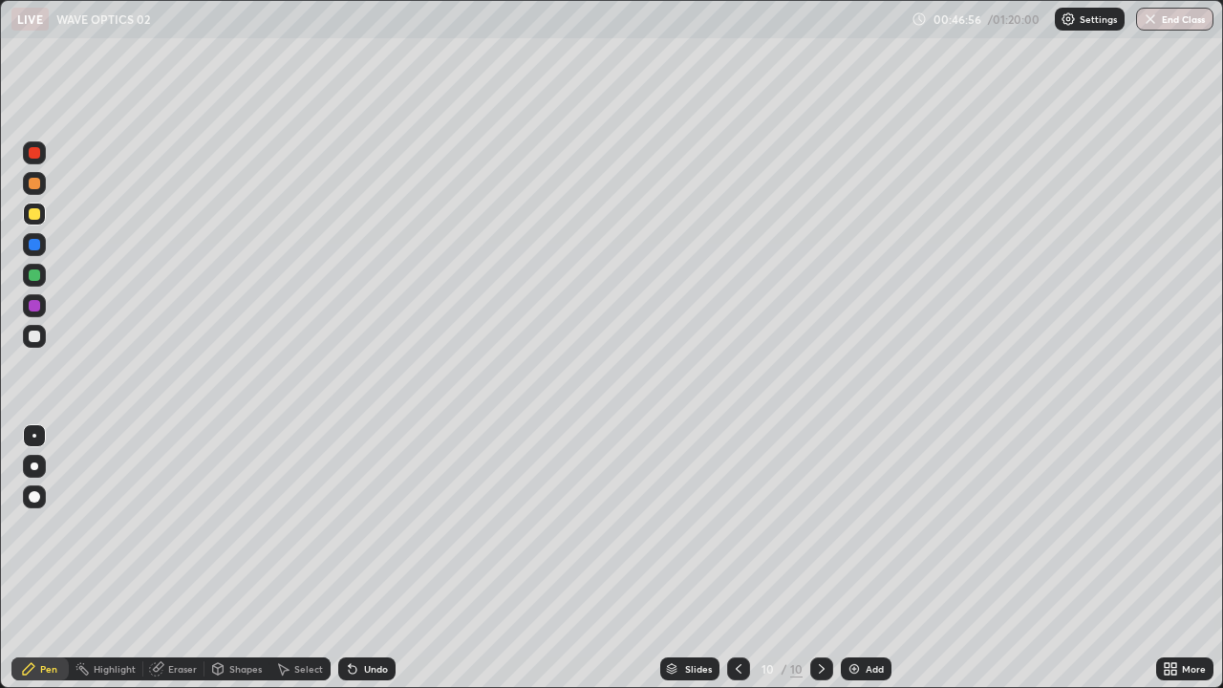
click at [27, 338] on div at bounding box center [34, 336] width 23 height 23
click at [373, 558] on div "Undo" at bounding box center [376, 669] width 24 height 10
click at [872, 558] on div "Add" at bounding box center [874, 669] width 18 height 10
click at [737, 558] on icon at bounding box center [739, 668] width 15 height 15
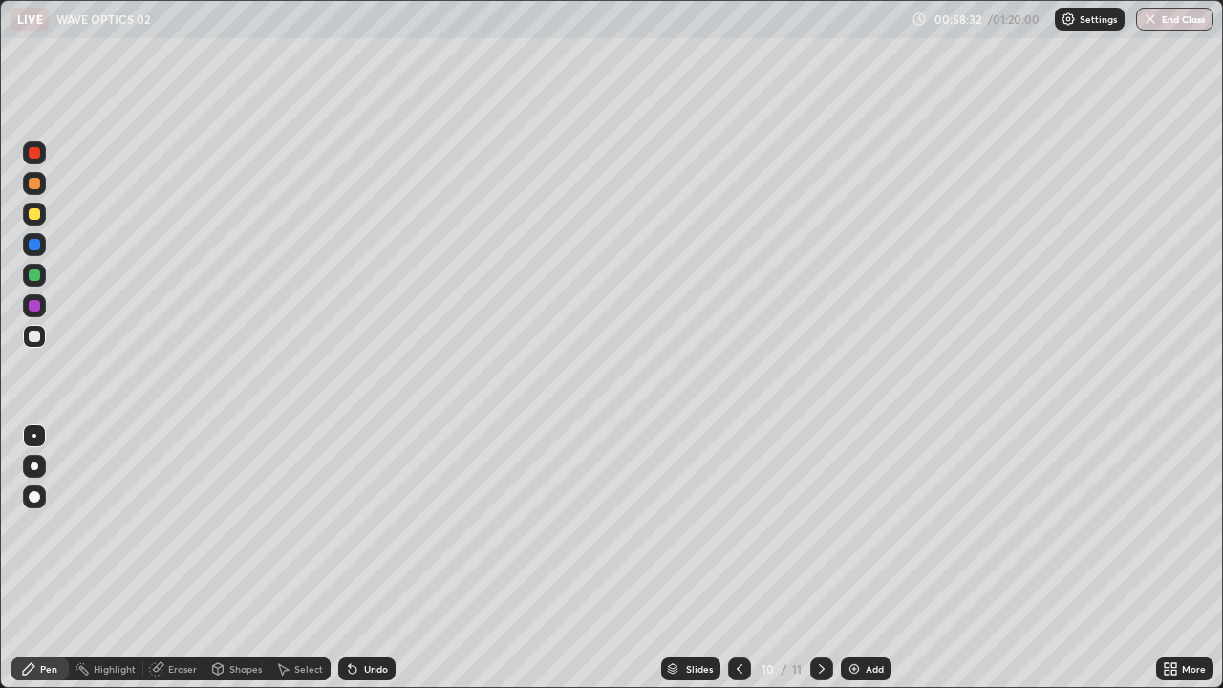
click at [820, 558] on icon at bounding box center [821, 668] width 15 height 15
click at [737, 558] on icon at bounding box center [739, 668] width 15 height 15
click at [820, 558] on icon at bounding box center [821, 668] width 15 height 15
click at [874, 558] on div "Add" at bounding box center [874, 669] width 18 height 10
click at [868, 558] on div "Add" at bounding box center [874, 669] width 18 height 10
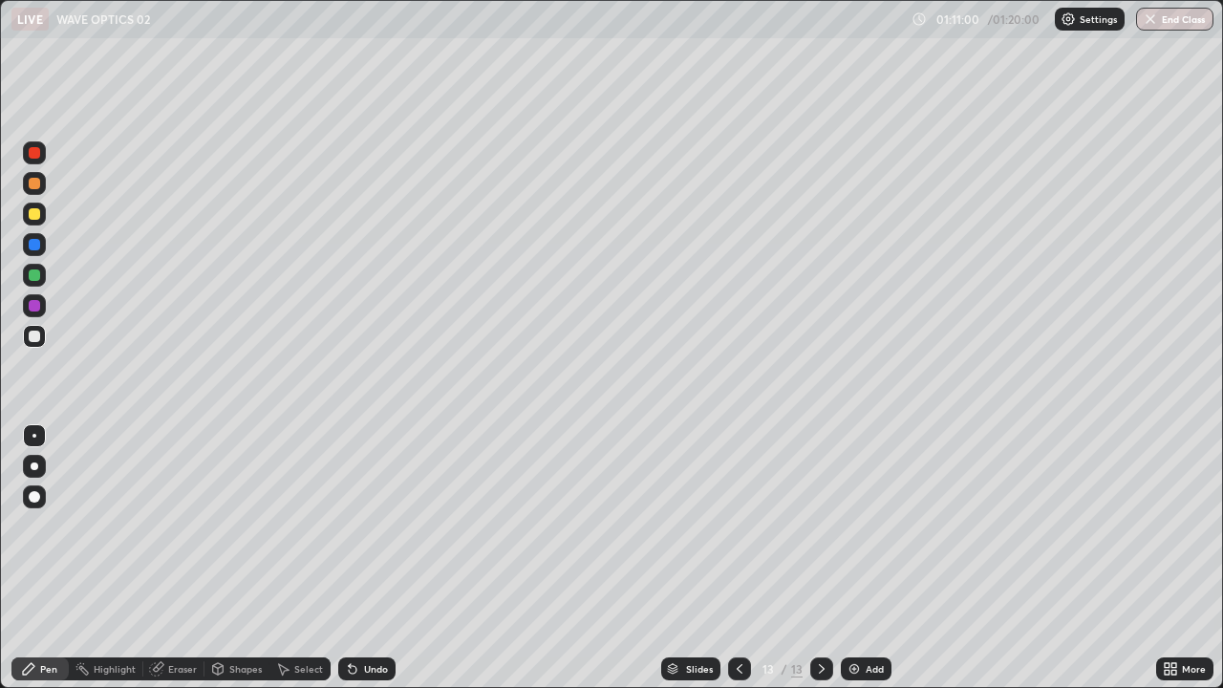
click at [370, 558] on div "Undo" at bounding box center [376, 669] width 24 height 10
click at [1166, 22] on button "End Class" at bounding box center [1174, 19] width 77 height 23
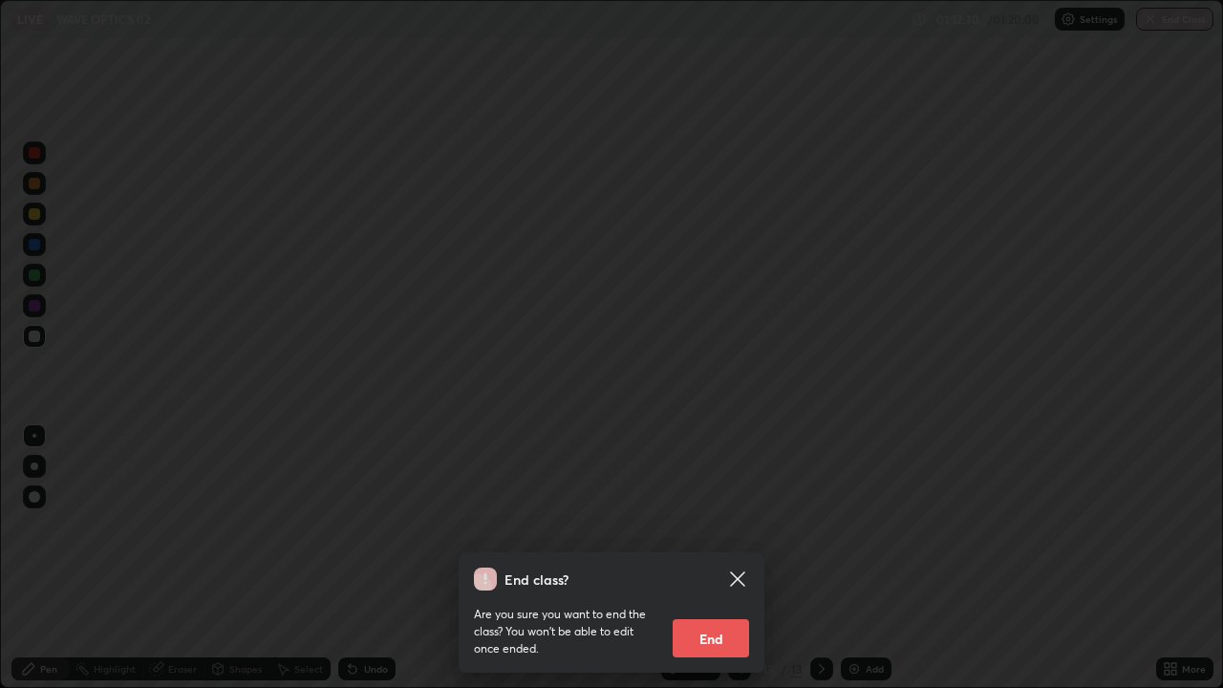
click at [705, 558] on button "End" at bounding box center [710, 638] width 76 height 38
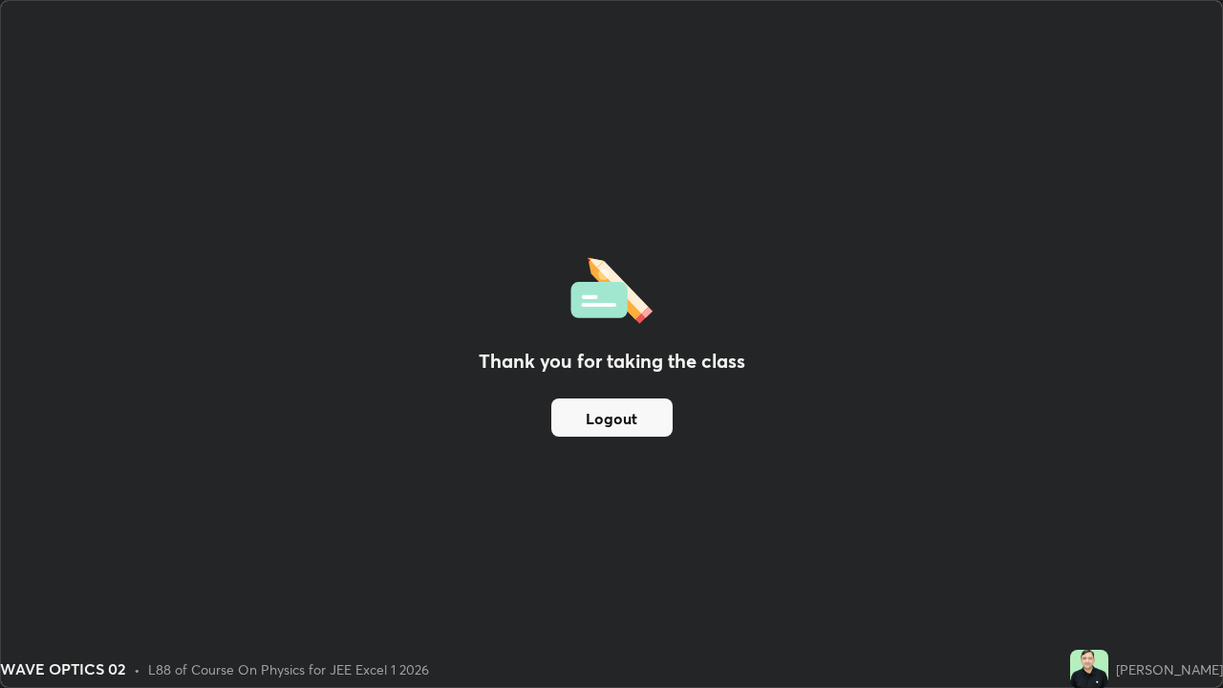
click at [628, 423] on button "Logout" at bounding box center [611, 417] width 121 height 38
